Goal: Find contact information: Find contact information

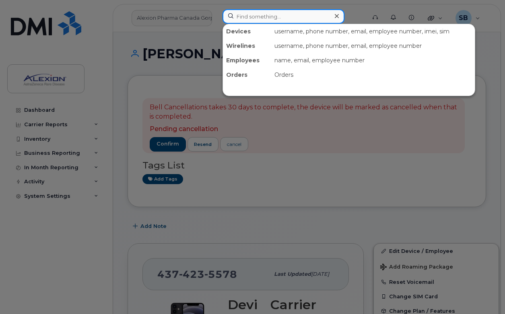
click at [254, 21] on input at bounding box center [283, 16] width 122 height 14
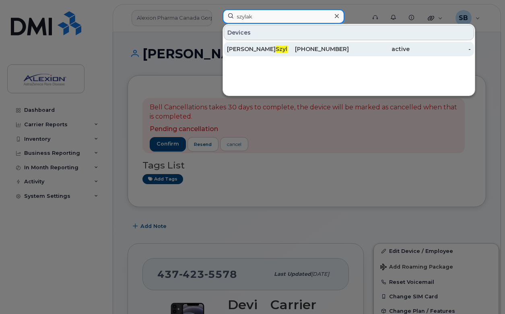
type input "szylak"
click at [251, 49] on div "[PERSON_NAME]" at bounding box center [257, 49] width 61 height 8
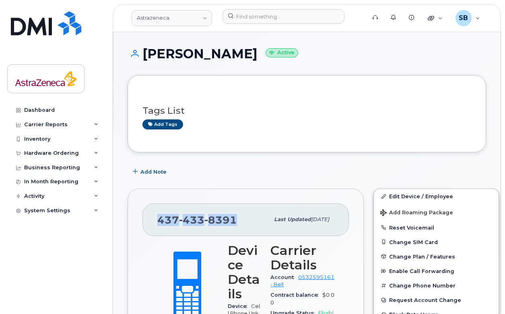
drag, startPoint x: 156, startPoint y: 217, endPoint x: 233, endPoint y: 219, distance: 76.5
click at [233, 219] on div "[PHONE_NUMBER] Last updated [DATE]" at bounding box center [245, 220] width 206 height 32
copy span "437 433 8391"
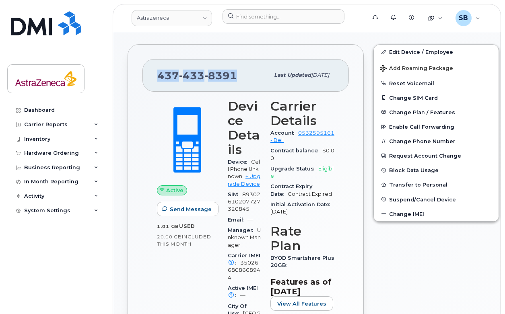
scroll to position [159, 0]
